Goal: Navigation & Orientation: Find specific page/section

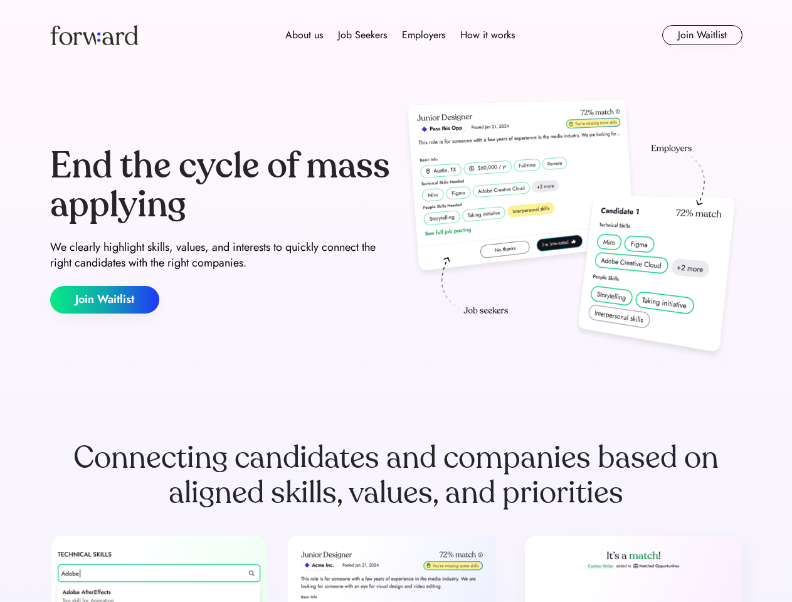
click at [395, 301] on div "End the cycle of mass applying We clearly highlight skills, values, and interes…" at bounding box center [396, 230] width 692 height 270
click at [396, 35] on div "About us Job Seekers Employers How it works" at bounding box center [400, 35] width 494 height 15
click at [94, 35] on img at bounding box center [94, 35] width 88 height 20
click at [400, 35] on div "About us Job Seekers Employers How it works" at bounding box center [400, 35] width 494 height 15
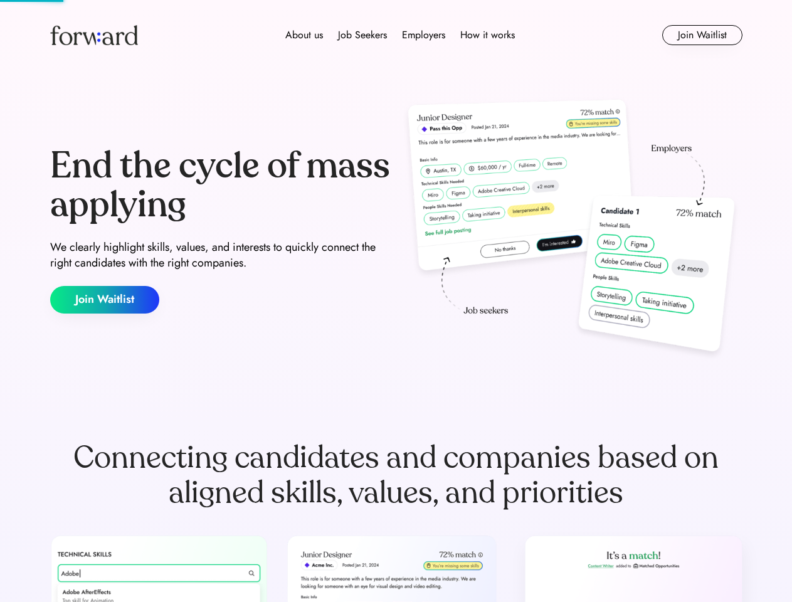
click at [304, 35] on div "About us" at bounding box center [304, 35] width 38 height 15
click at [362, 35] on div "Job Seekers" at bounding box center [362, 35] width 49 height 15
click at [423, 35] on div "Employers" at bounding box center [423, 35] width 43 height 15
click at [486, 35] on div "How it works" at bounding box center [487, 35] width 55 height 15
click at [701, 35] on button "Join Waitlist" at bounding box center [702, 35] width 80 height 20
